Goal: Find specific page/section: Find specific page/section

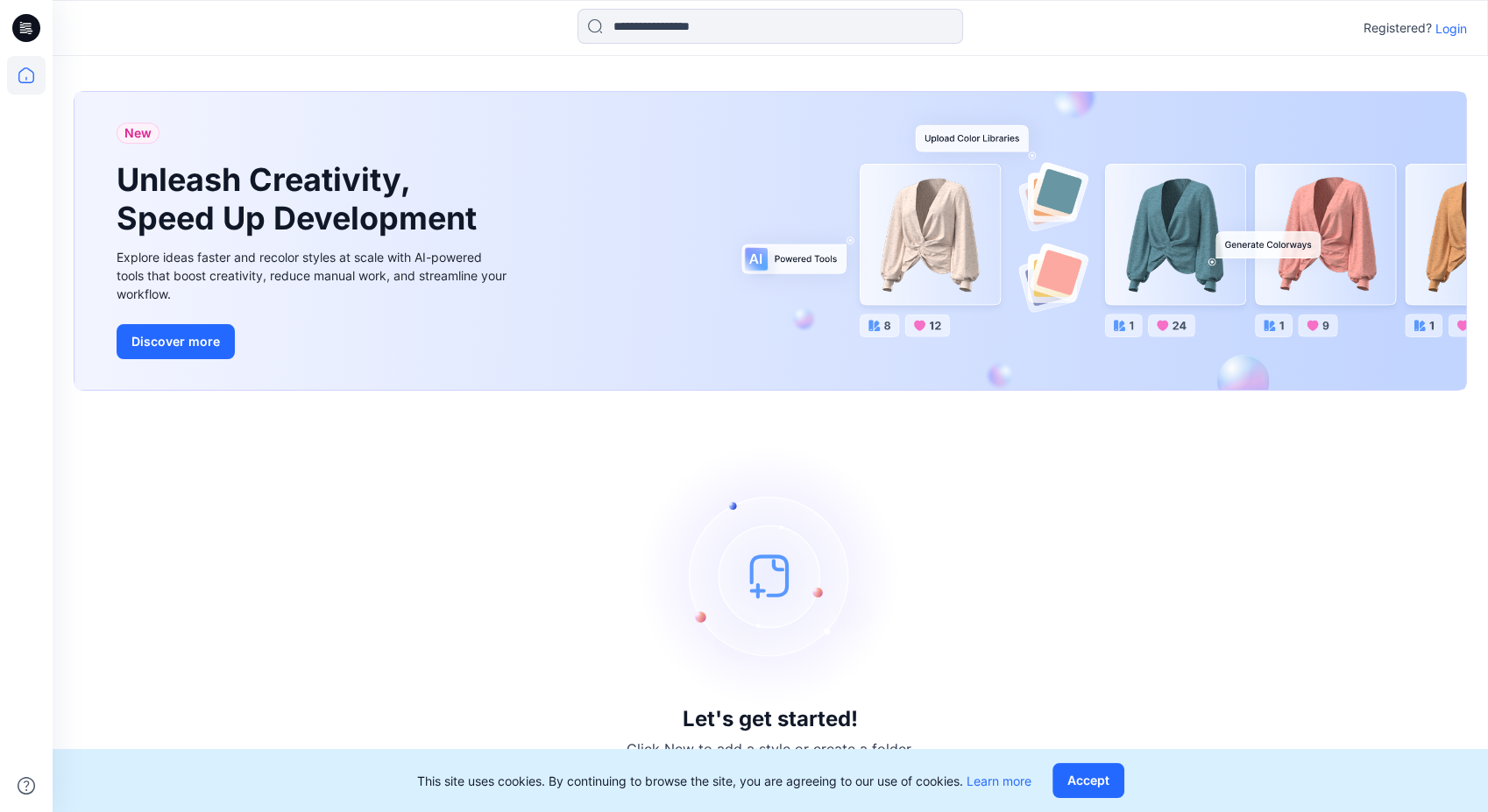
click at [1452, 26] on p "Login" at bounding box center [1451, 28] width 32 height 19
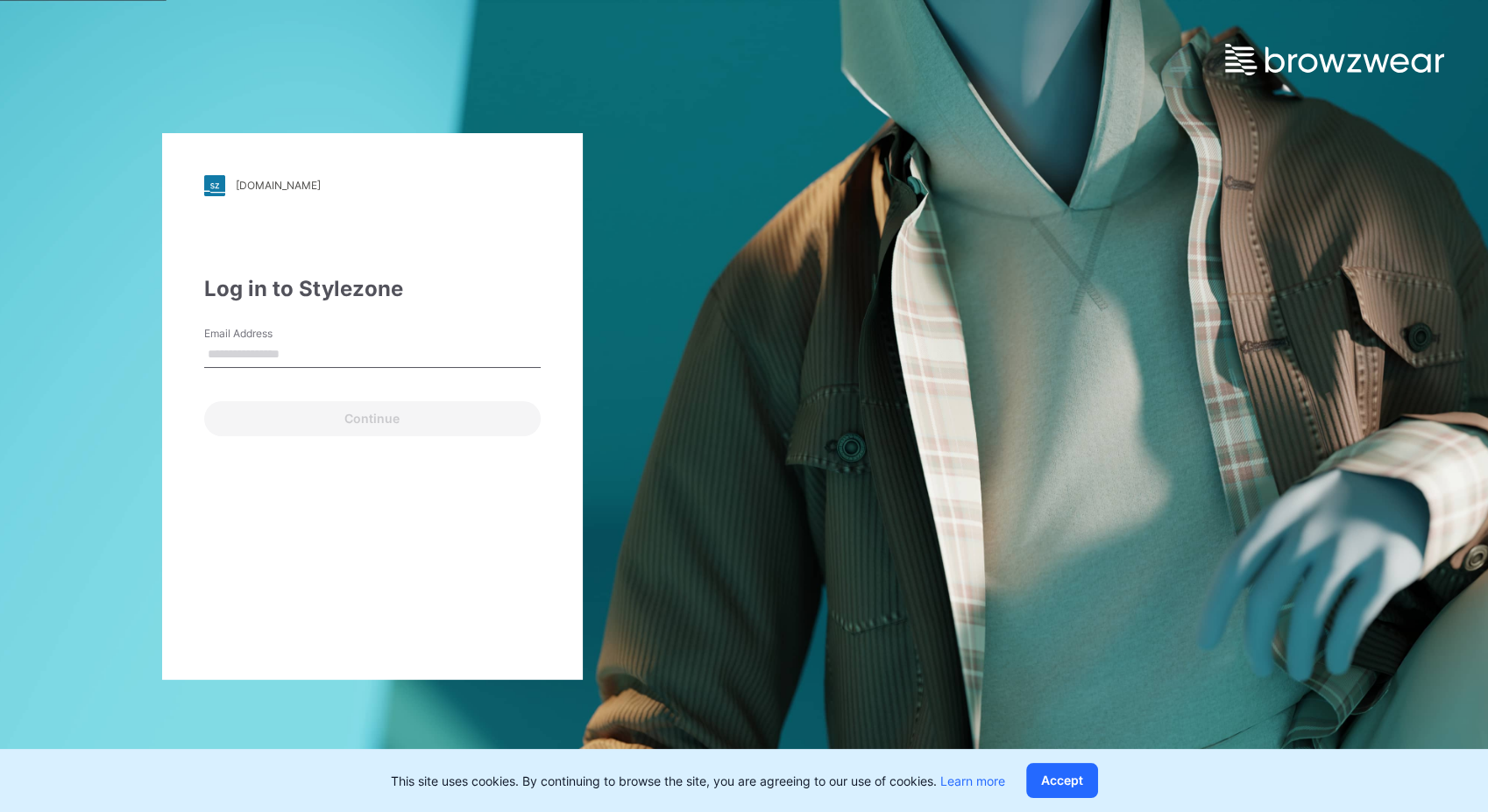
click at [298, 354] on input "Email Address" at bounding box center [372, 355] width 337 height 27
type input "**********"
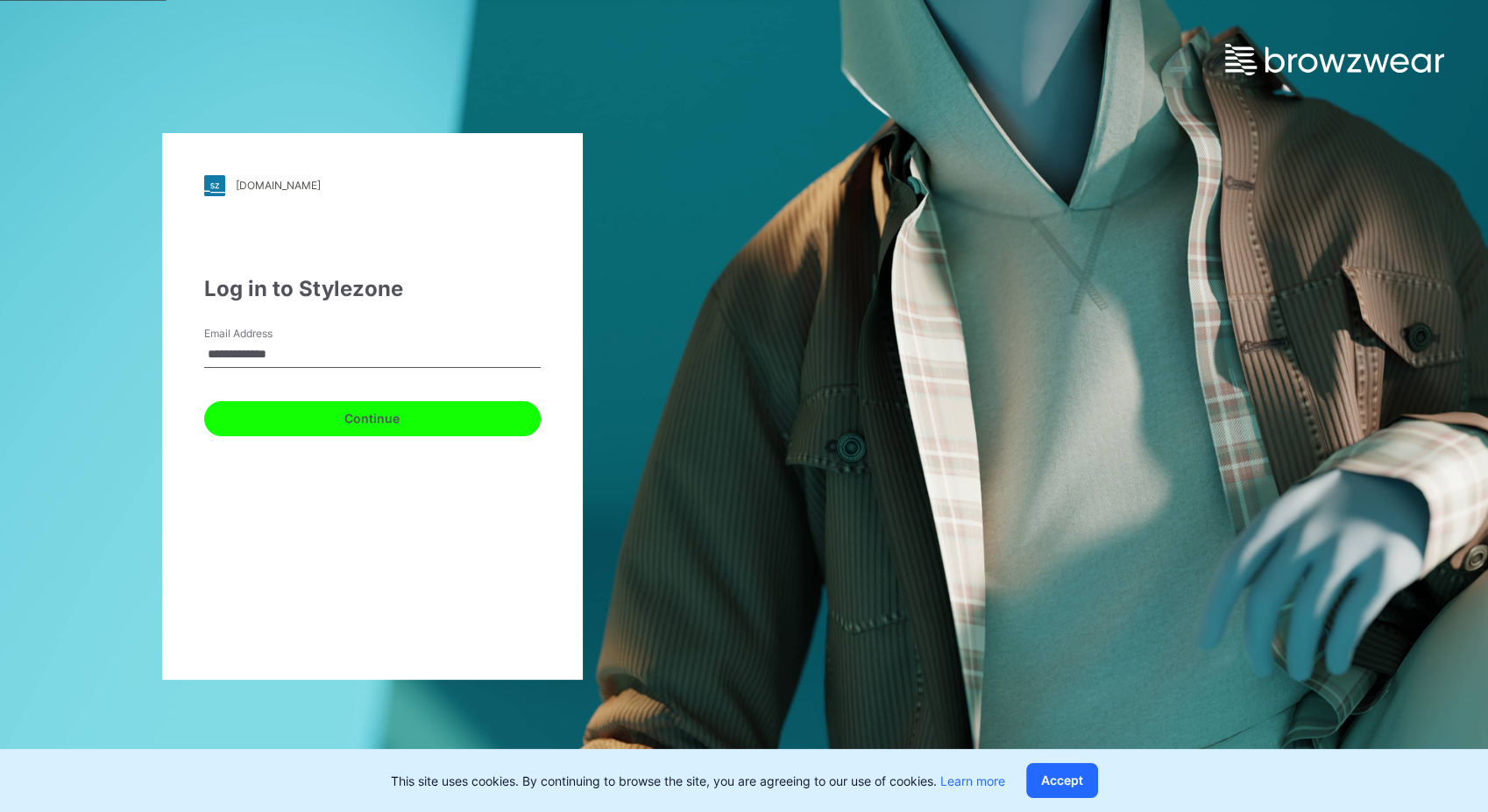
click at [361, 424] on button "Continue" at bounding box center [372, 418] width 337 height 35
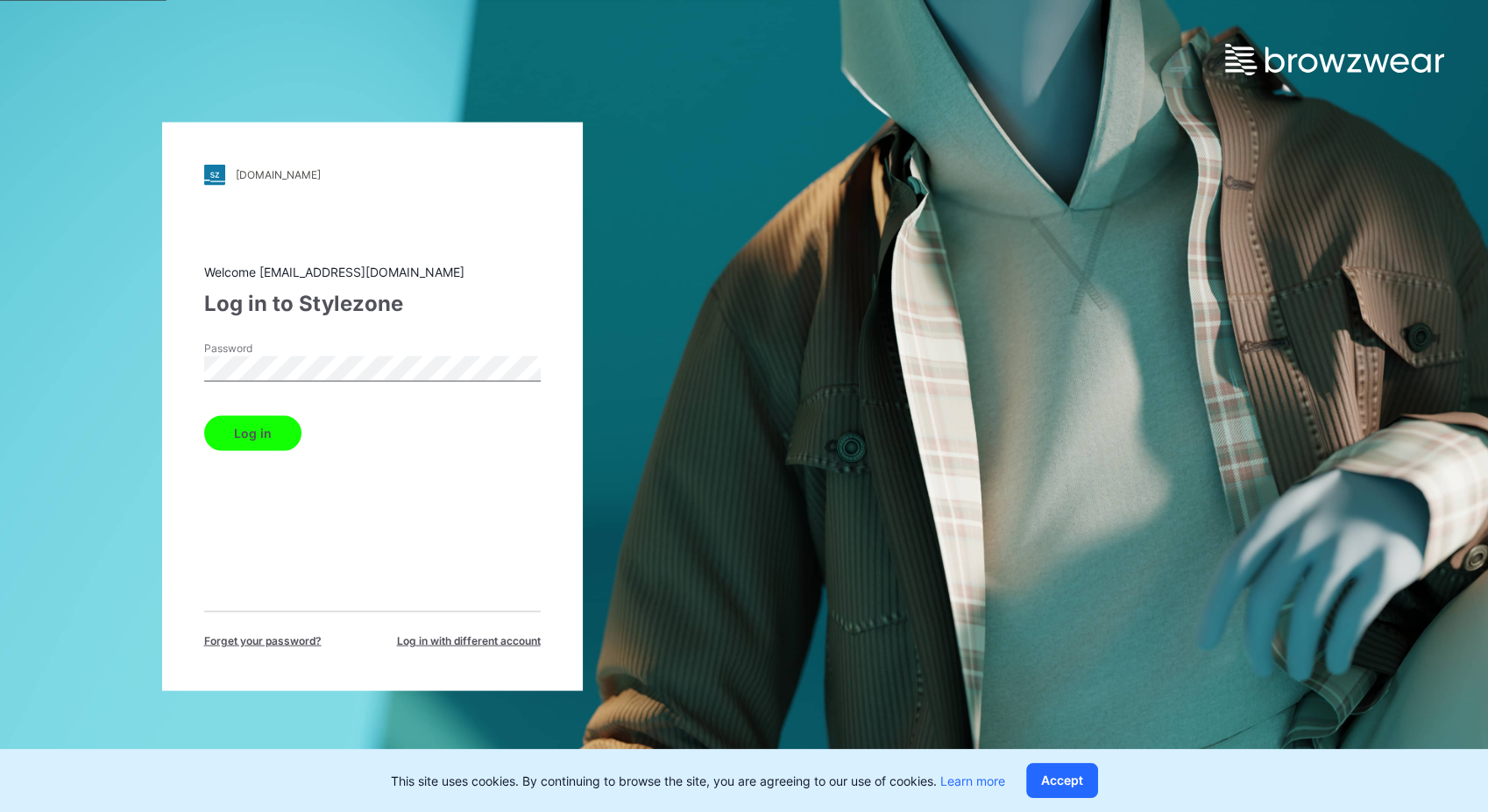
click at [273, 440] on button "Log in" at bounding box center [253, 432] width 97 height 35
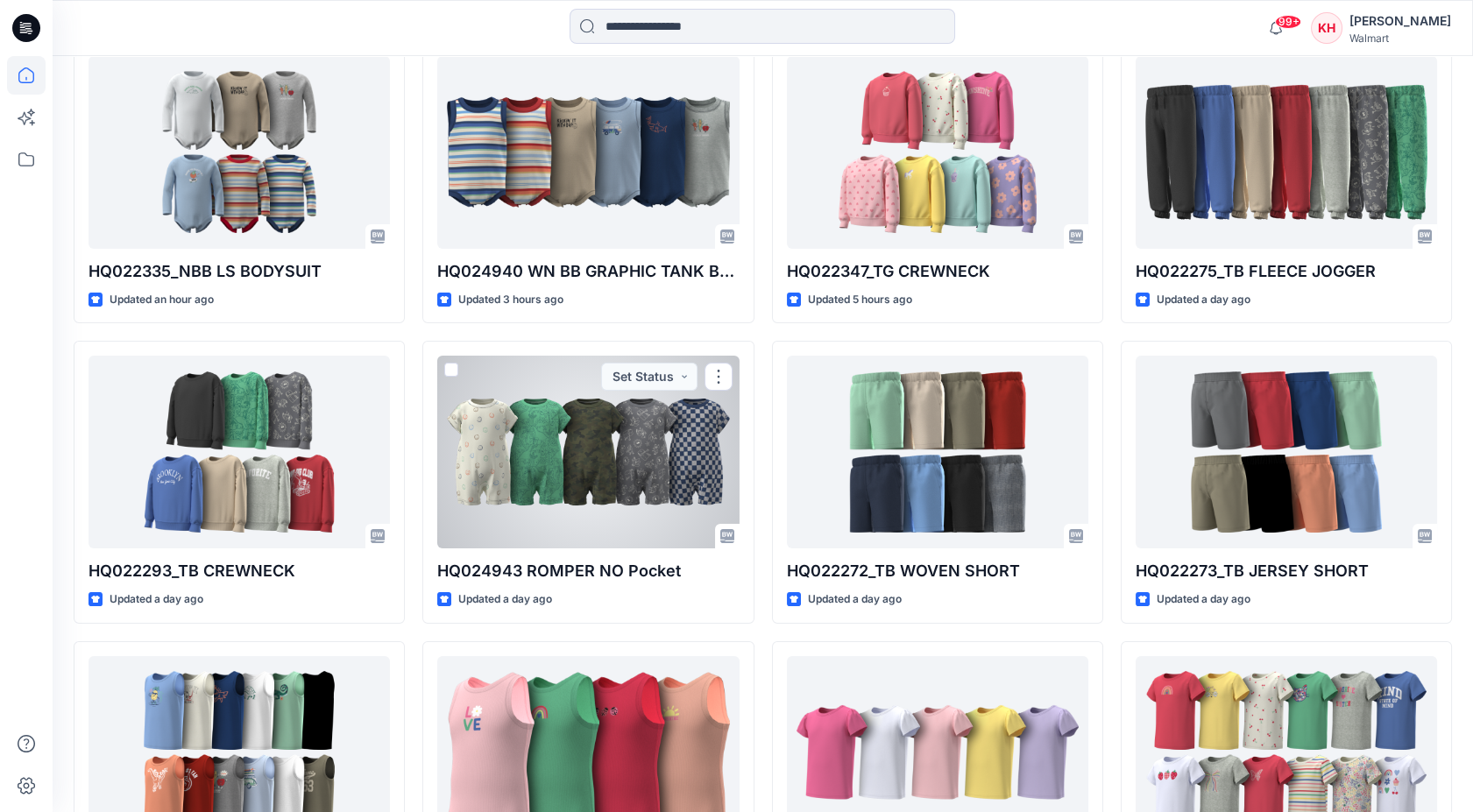
scroll to position [540, 0]
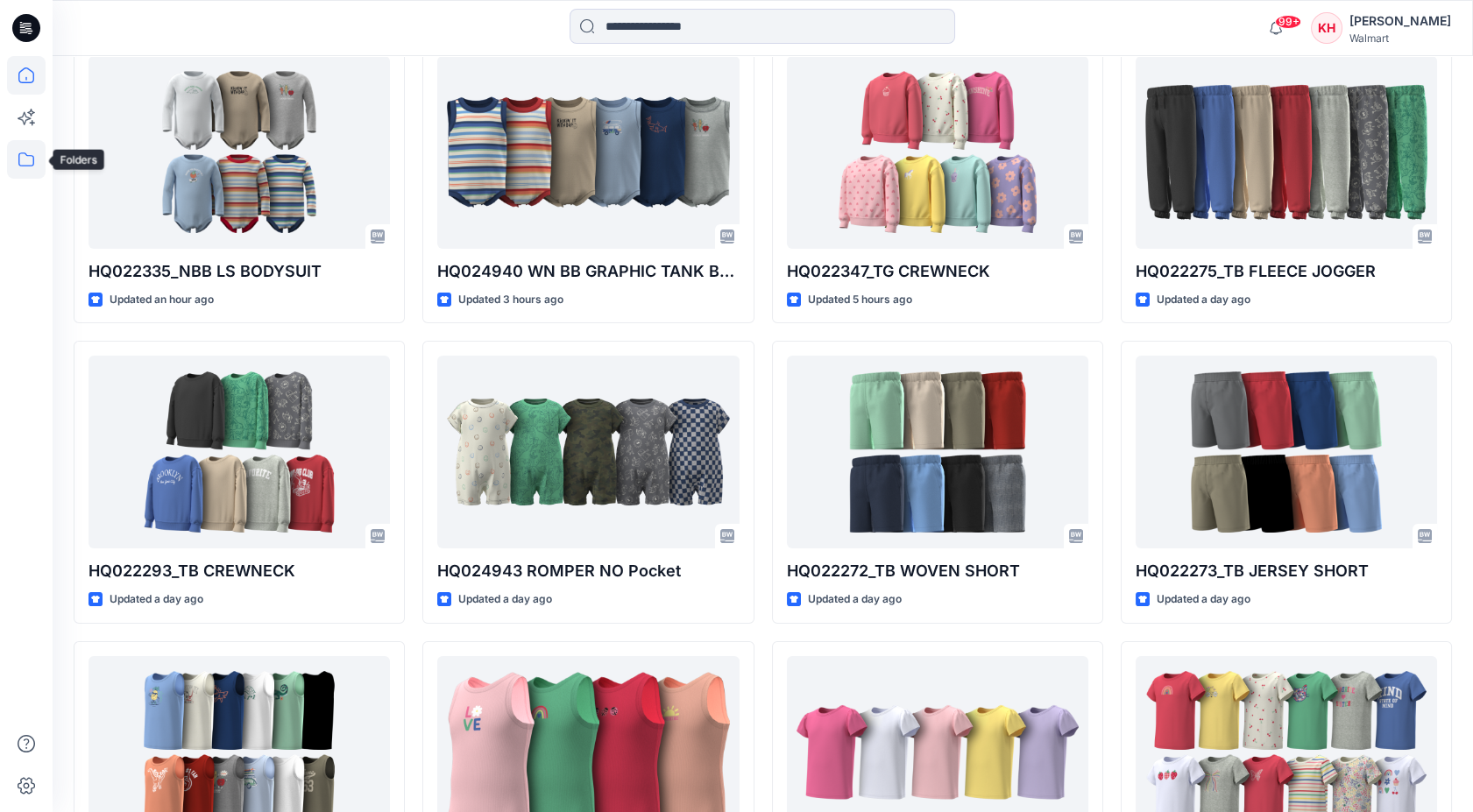
click at [20, 157] on icon at bounding box center [26, 159] width 39 height 39
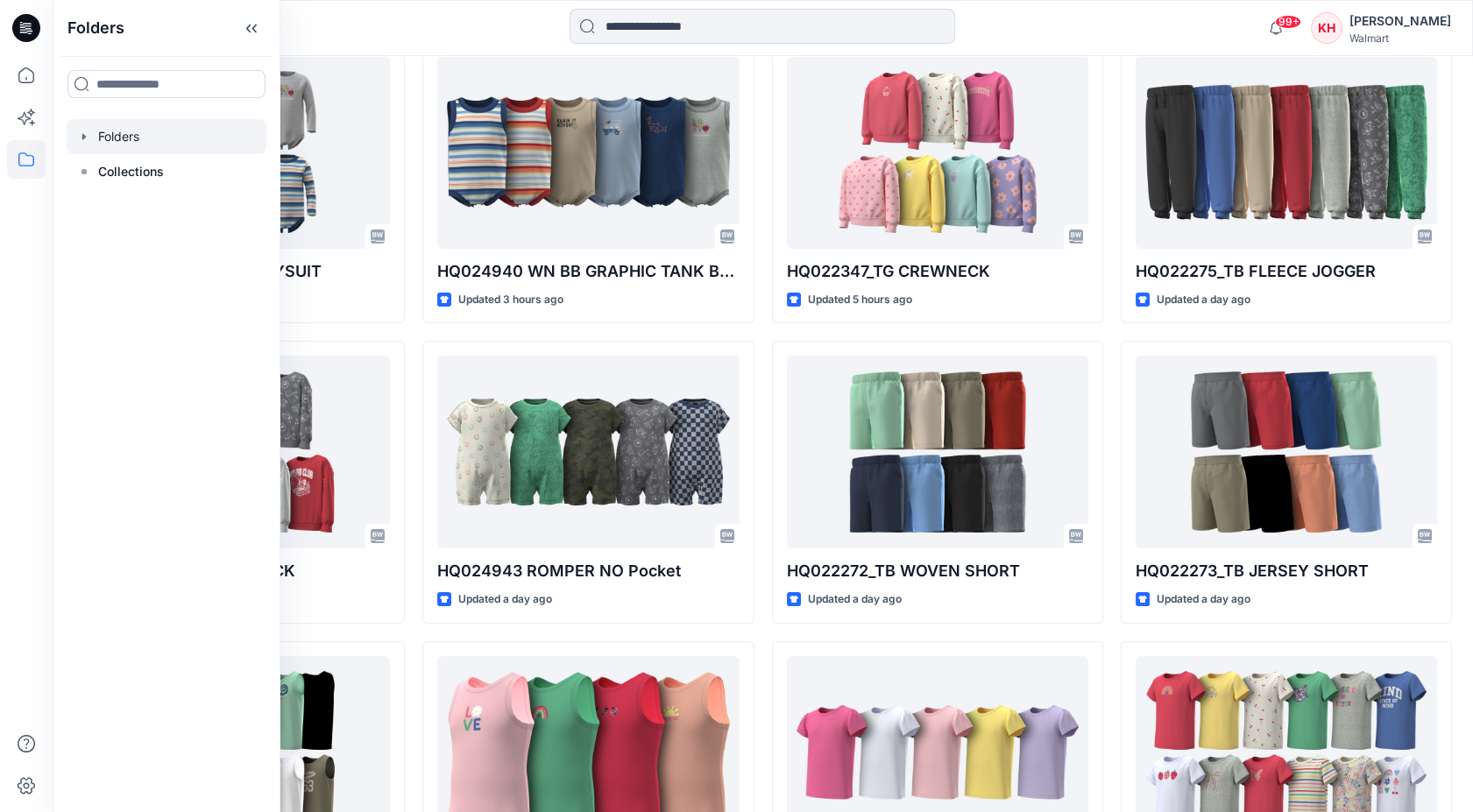
click at [78, 139] on icon "button" at bounding box center [84, 137] width 14 height 14
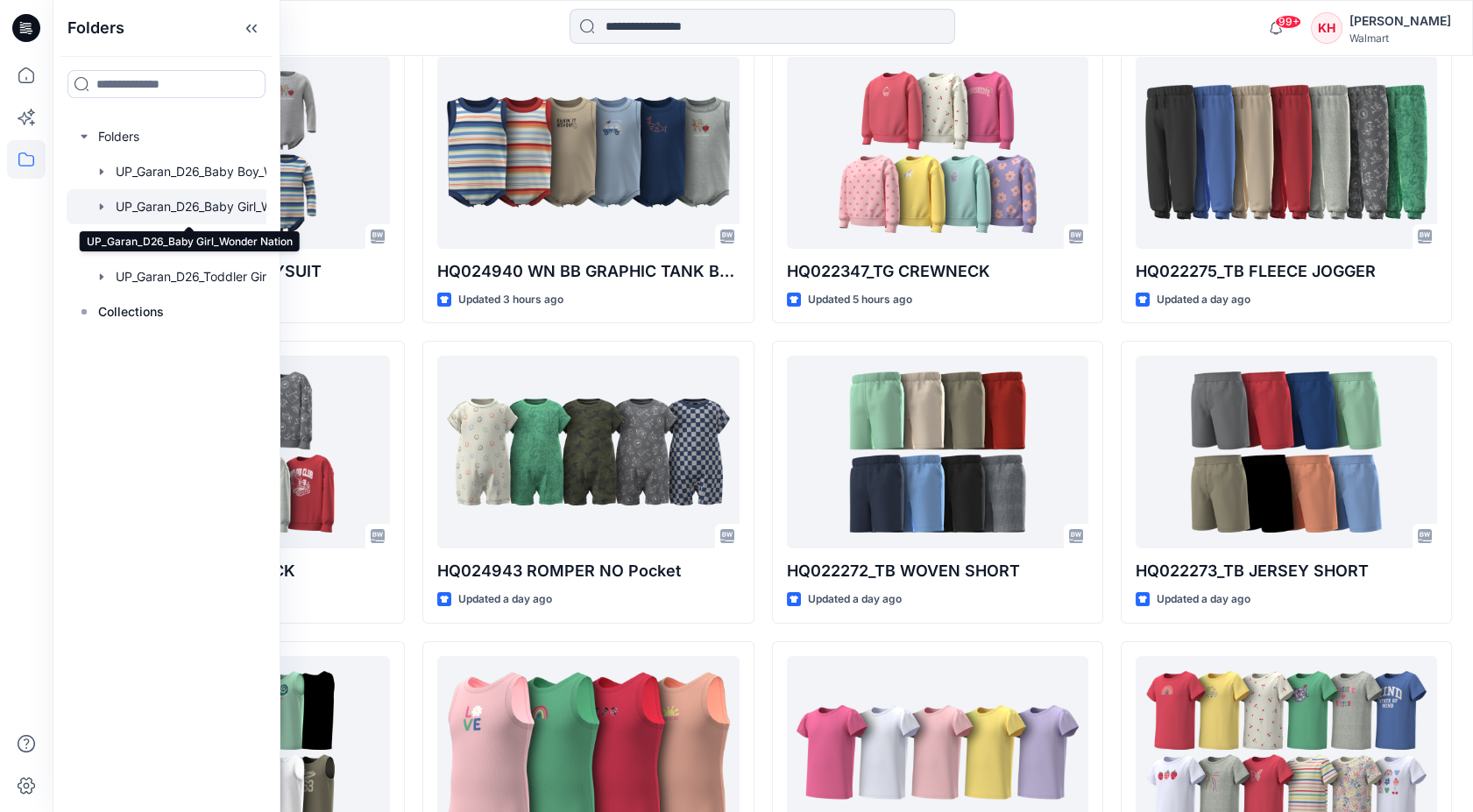
click at [203, 211] on div at bounding box center [189, 206] width 246 height 35
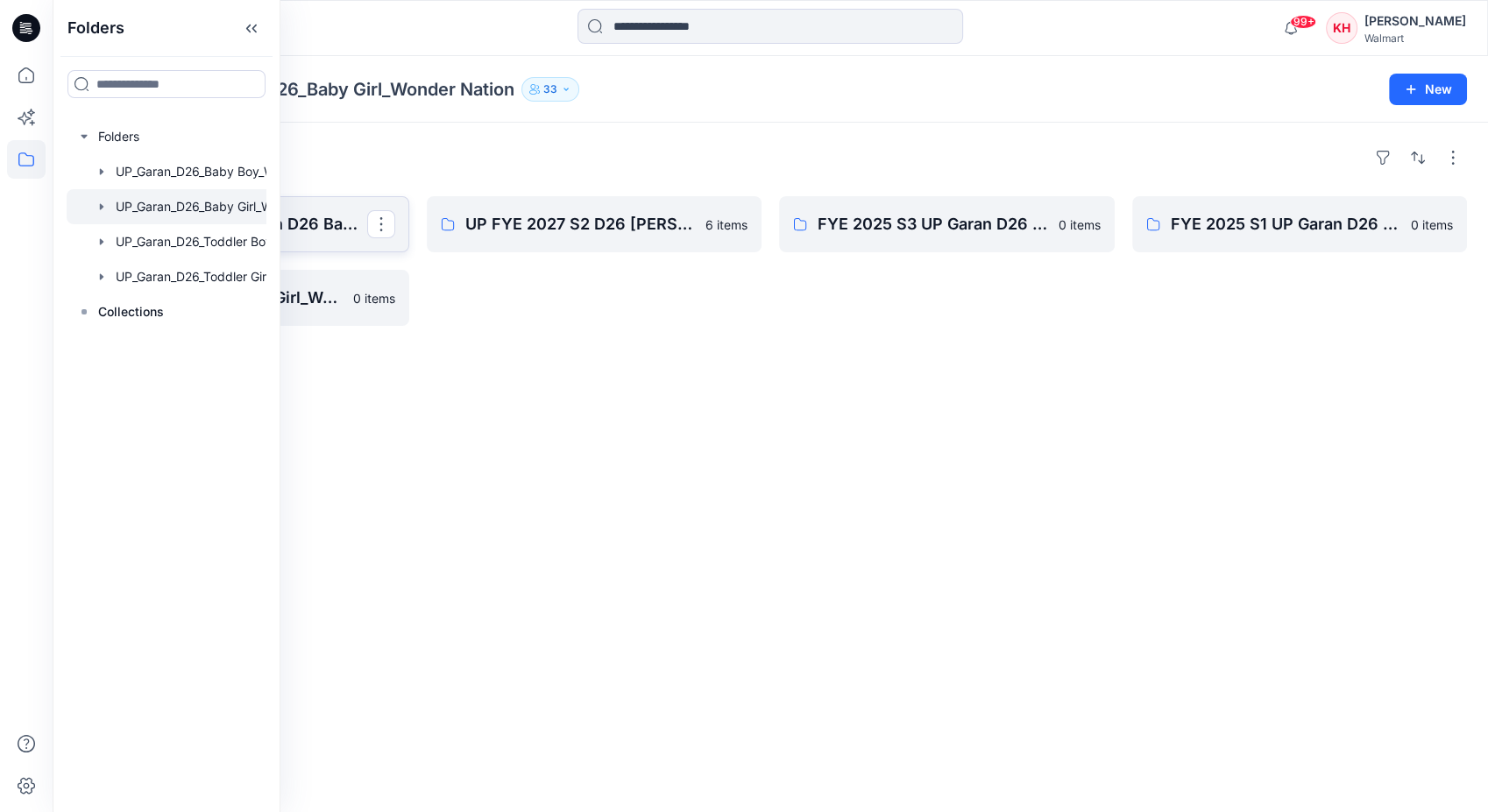
click at [319, 224] on p "FYE 2027 S1 UP Garan D26 Baby Girl" at bounding box center [239, 224] width 255 height 25
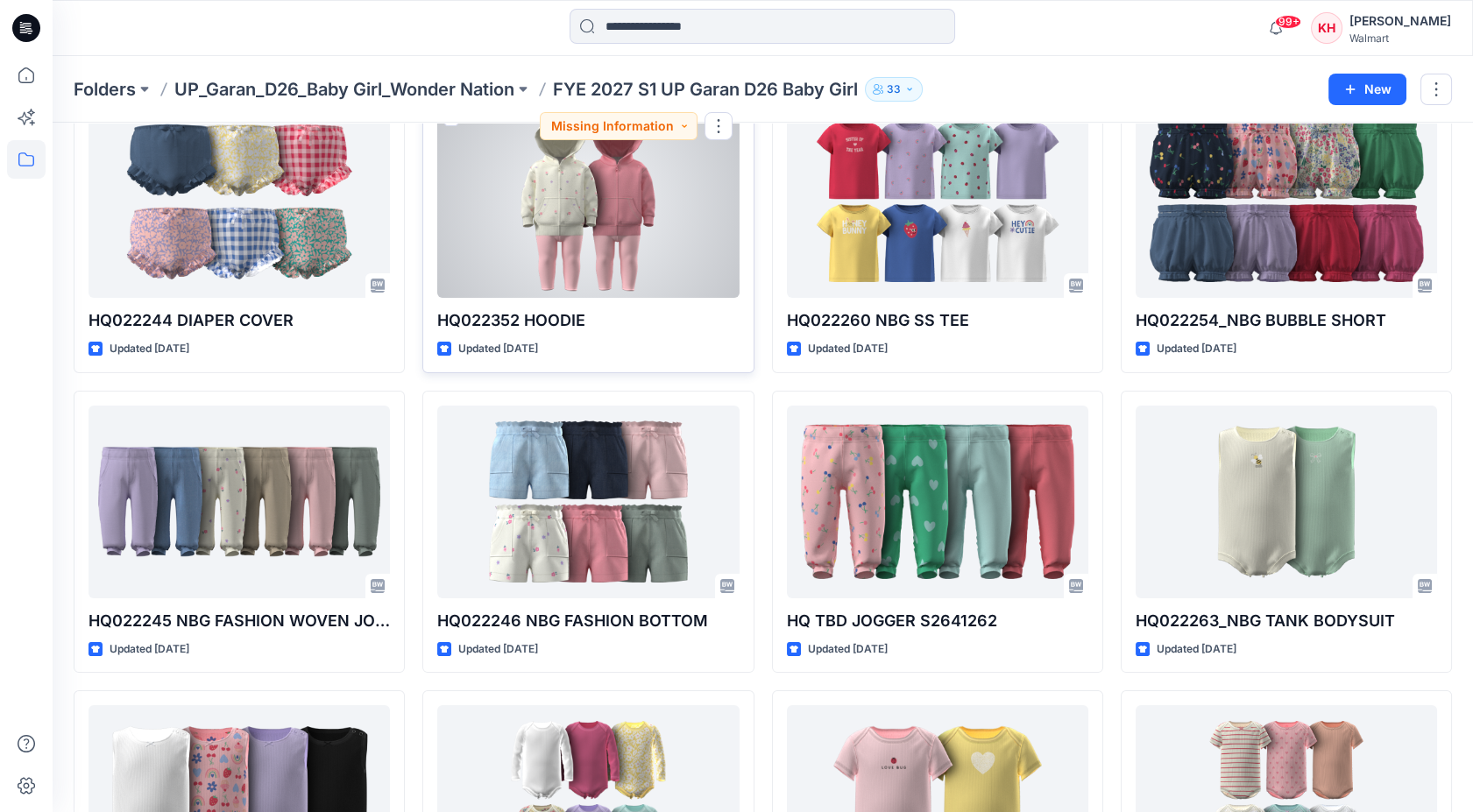
scroll to position [739, 0]
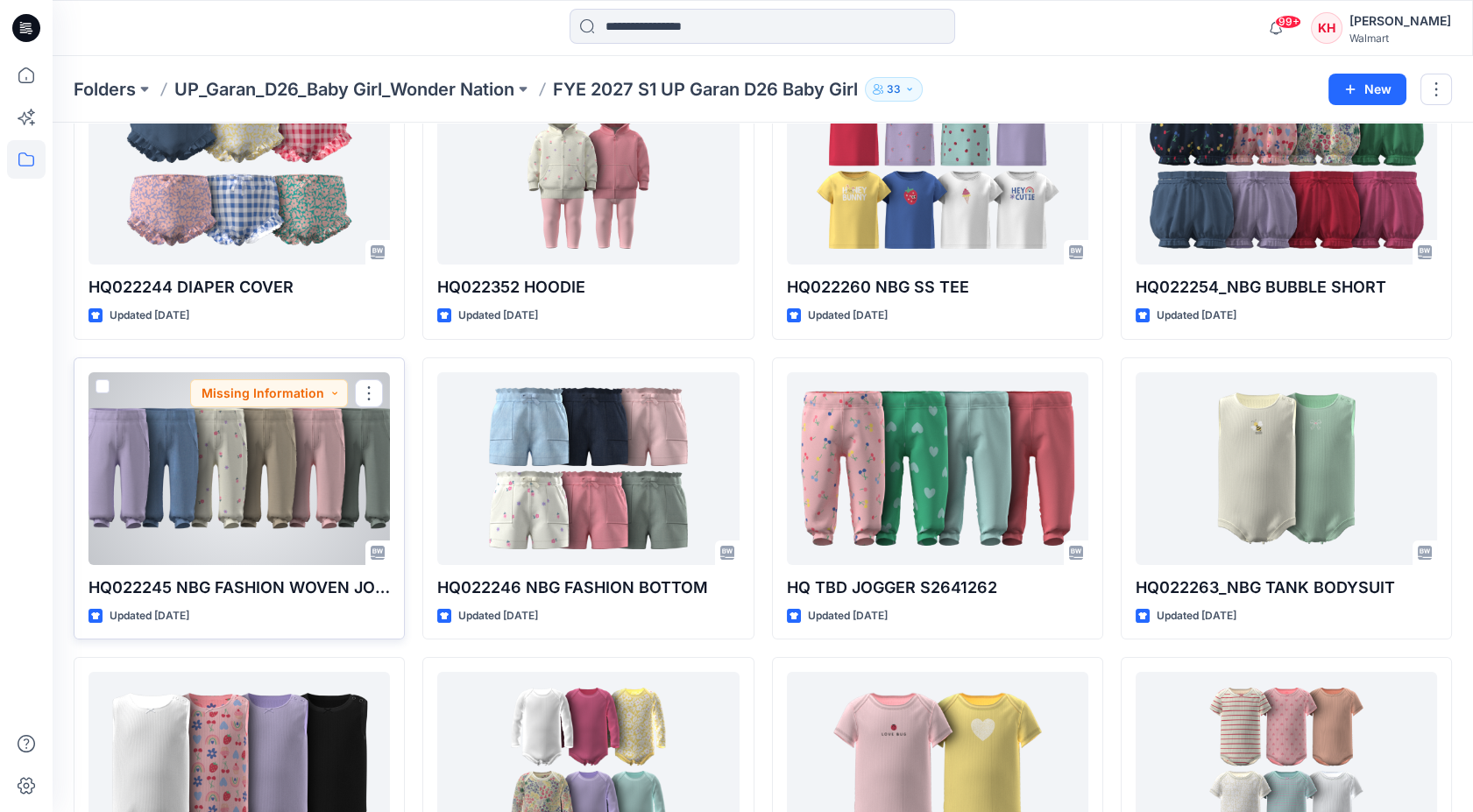
click at [235, 485] on div at bounding box center [239, 468] width 301 height 193
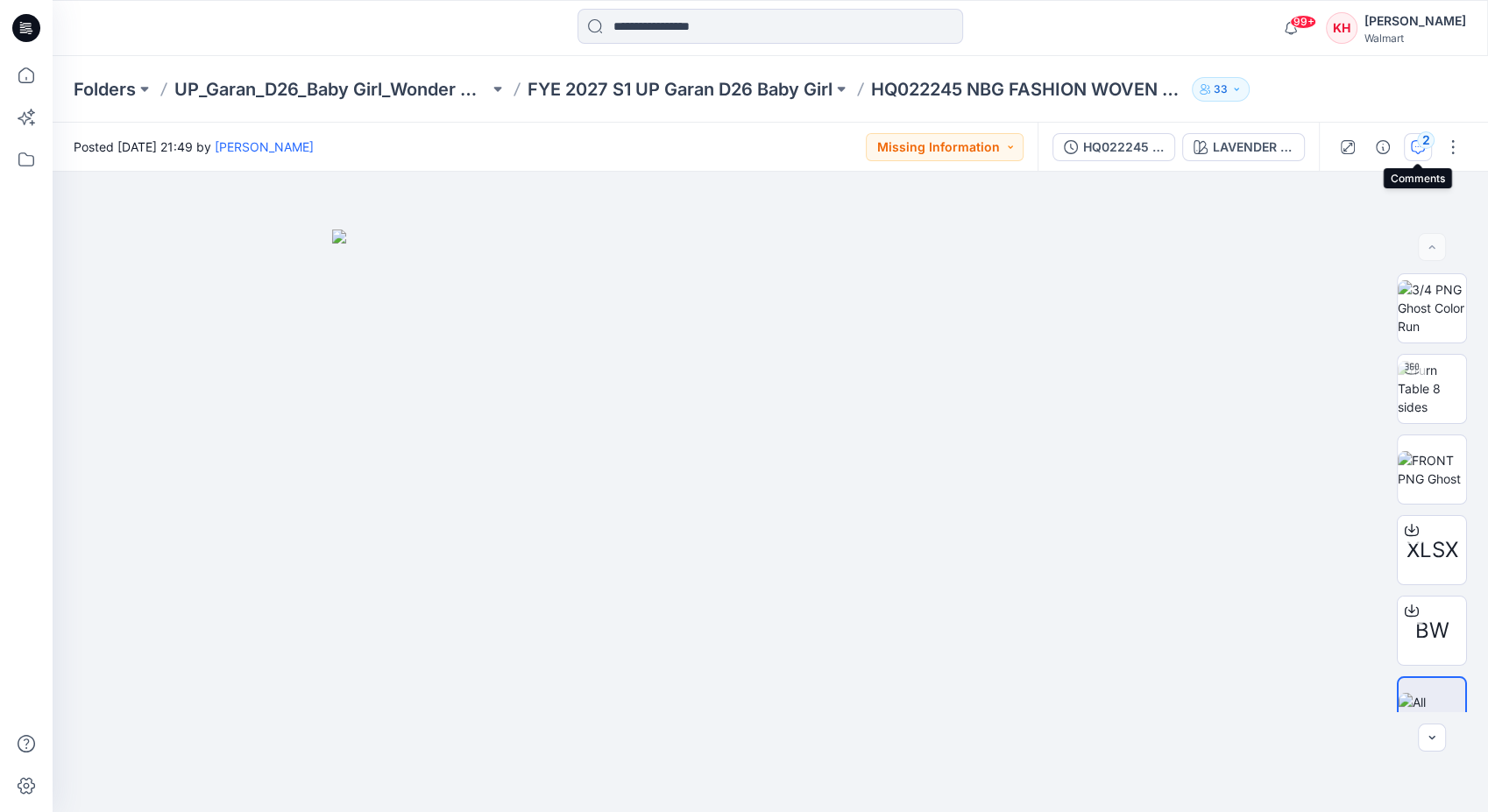
click at [1422, 149] on div "2" at bounding box center [1426, 141] width 18 height 18
